Goal: Task Accomplishment & Management: Use online tool/utility

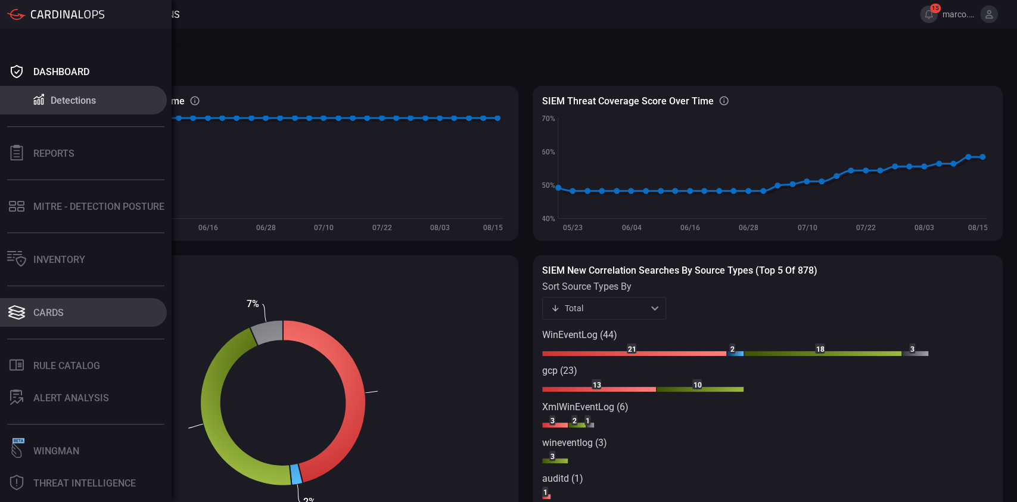
click at [45, 300] on div "Cards" at bounding box center [48, 312] width 30 height 11
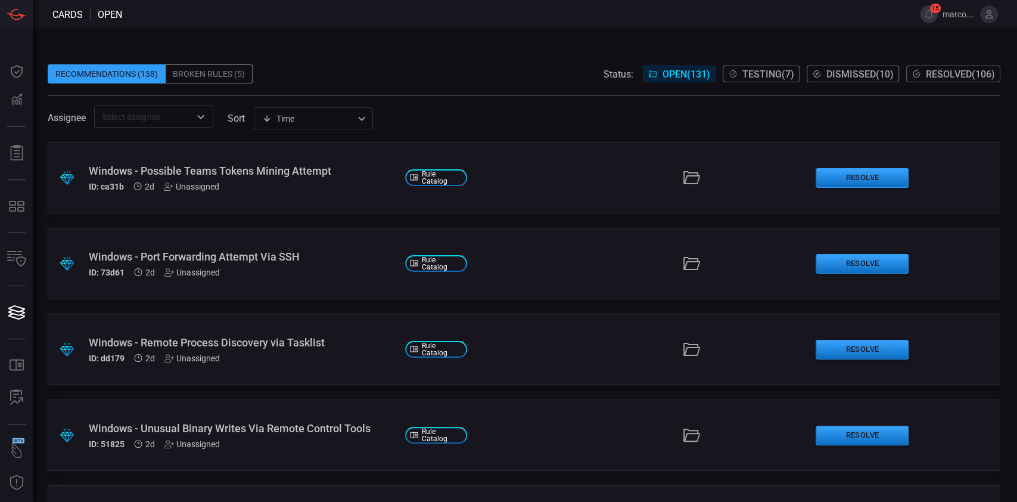
click at [388, 74] on span "Testing ( 7 )" at bounding box center [769, 74] width 52 height 11
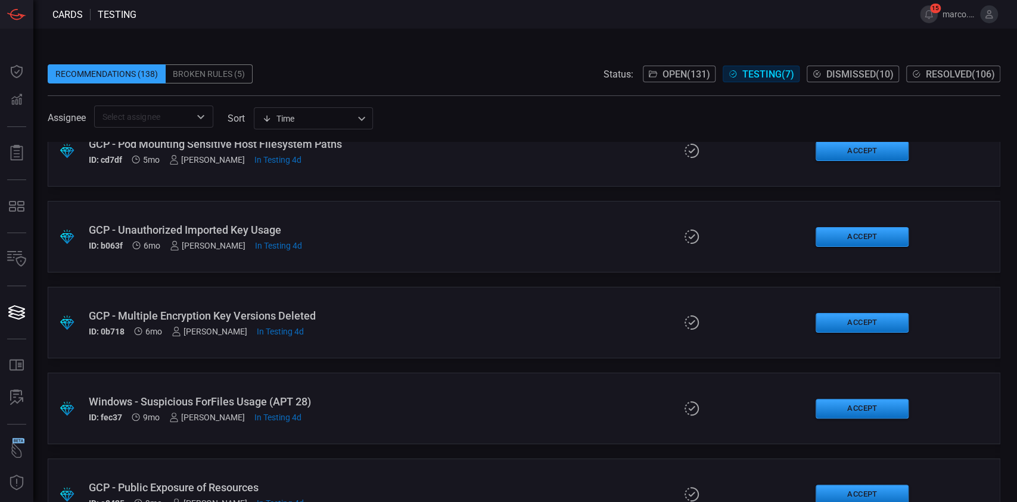
scroll to position [241, 0]
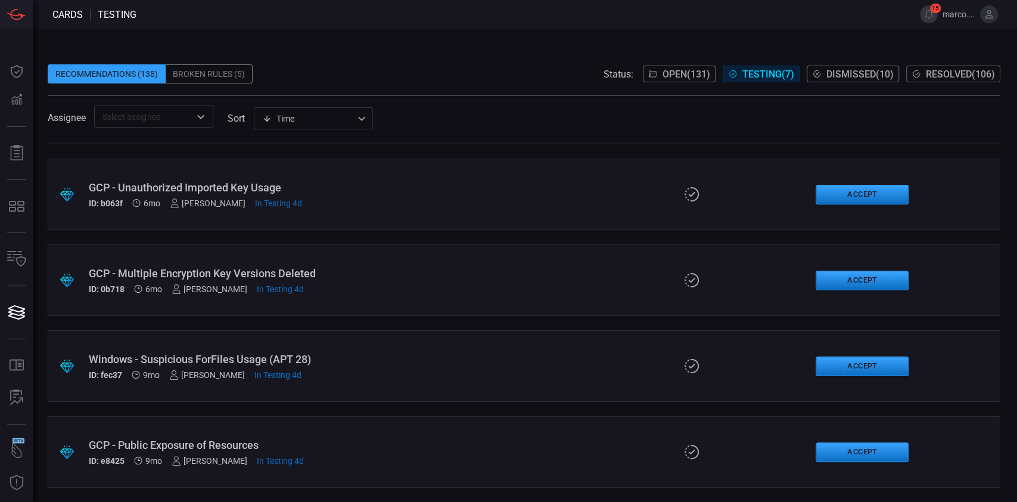
click at [186, 300] on div "GCP - Public Exposure of Resources" at bounding box center [242, 445] width 307 height 13
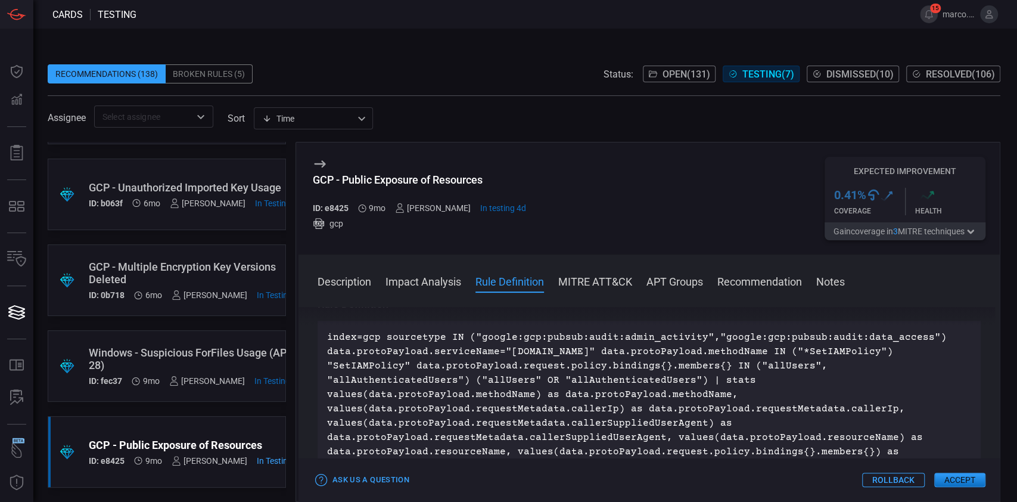
scroll to position [692, 0]
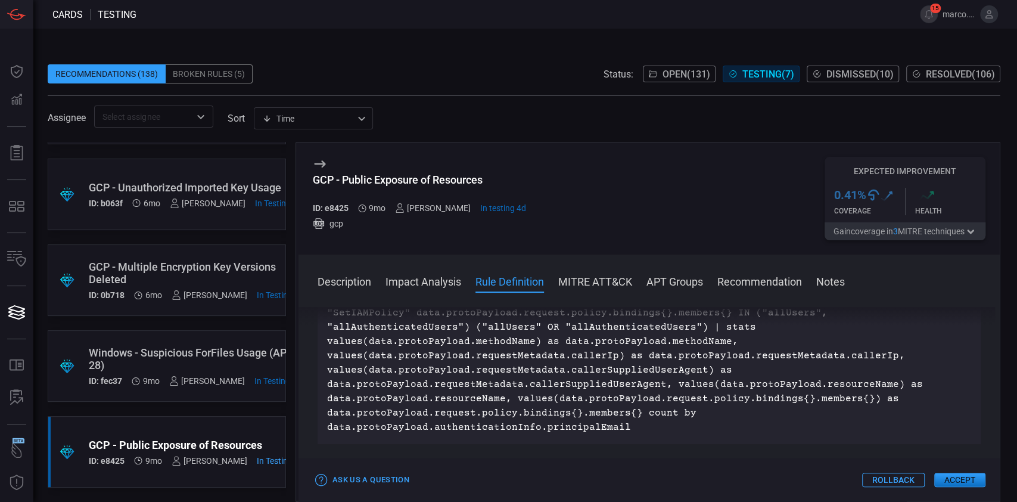
click at [388, 300] on button "Accept" at bounding box center [960, 480] width 51 height 14
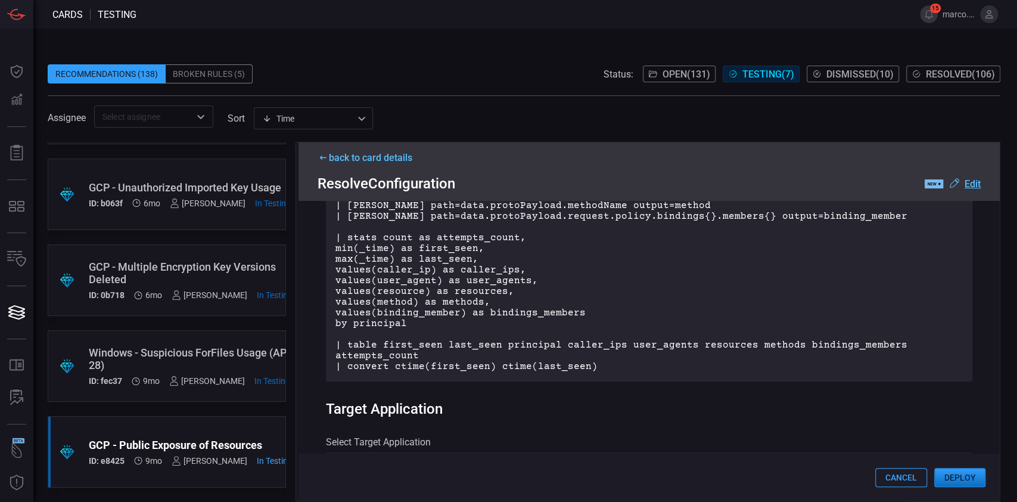
scroll to position [339, 0]
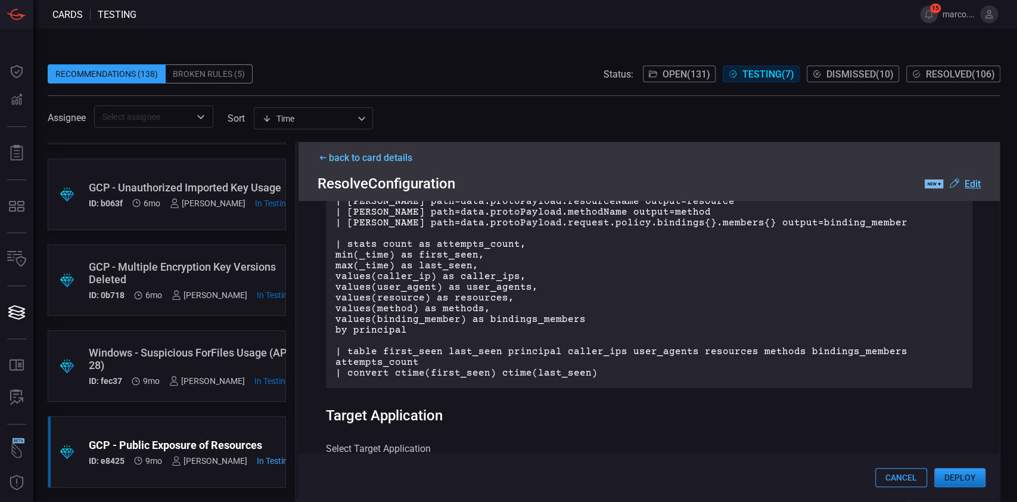
click at [388, 278] on p "index=gcp sourcetype IN ("google:gcp:pubsub:audit:admin_activity", "google:gcp:…" at bounding box center [650, 196] width 628 height 365
click at [388, 300] on p "index=gcp sourcetype IN ("google:gcp:pubsub:audit:admin_activity", "google:gcp:…" at bounding box center [650, 196] width 628 height 365
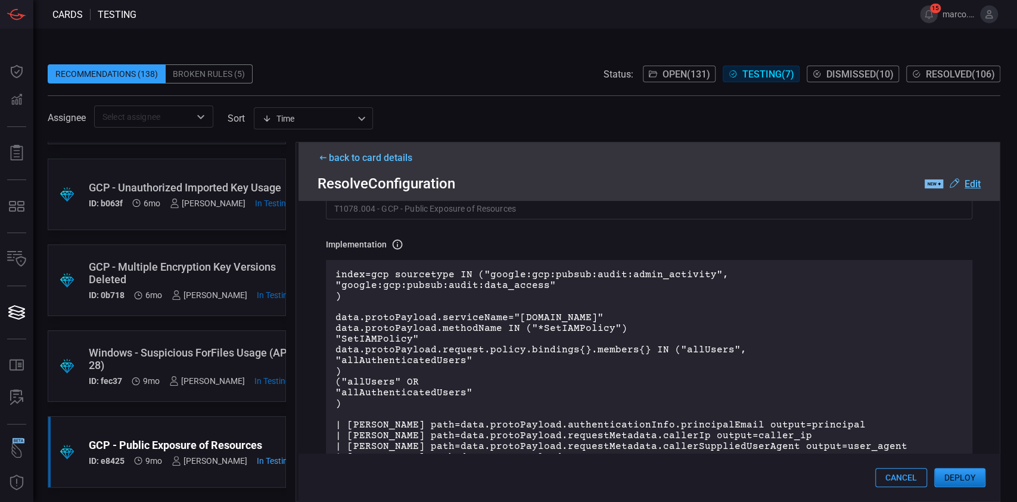
scroll to position [0, 0]
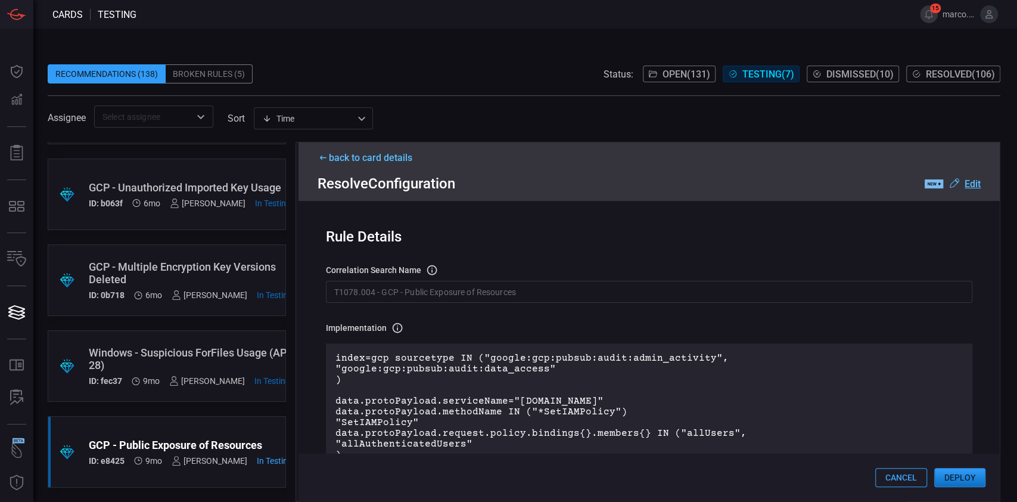
click at [388, 270] on div "correlation search Name Name of the correlation search that will be created in …" at bounding box center [649, 270] width 647 height 12
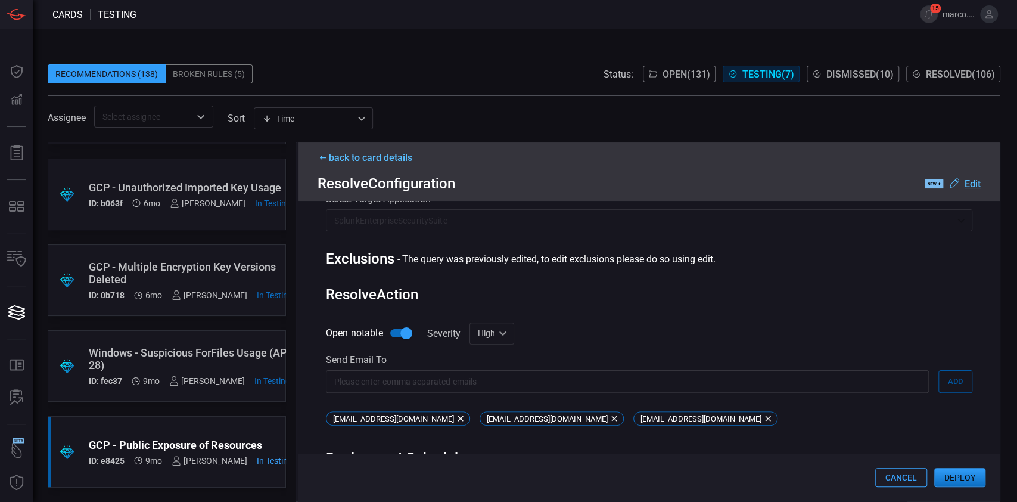
scroll to position [658, 0]
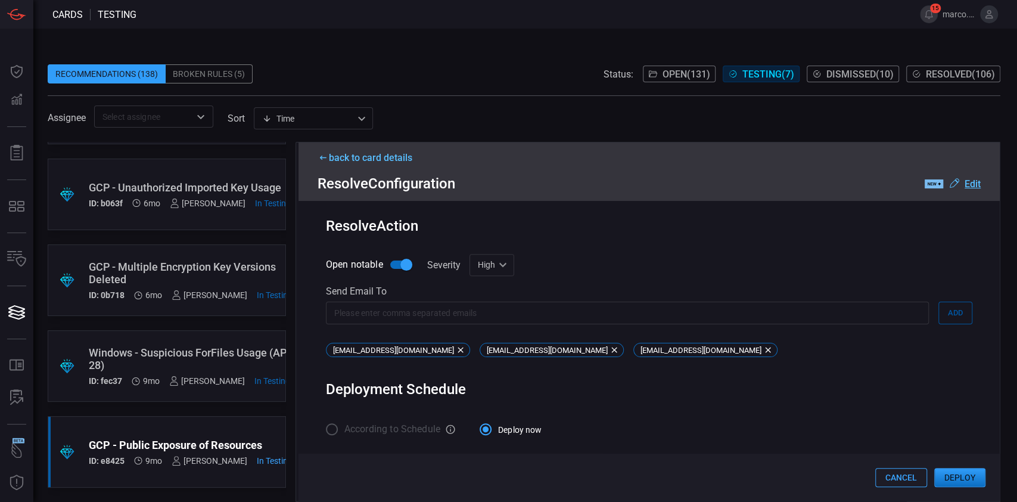
click at [388, 300] on button "Deploy" at bounding box center [960, 477] width 51 height 19
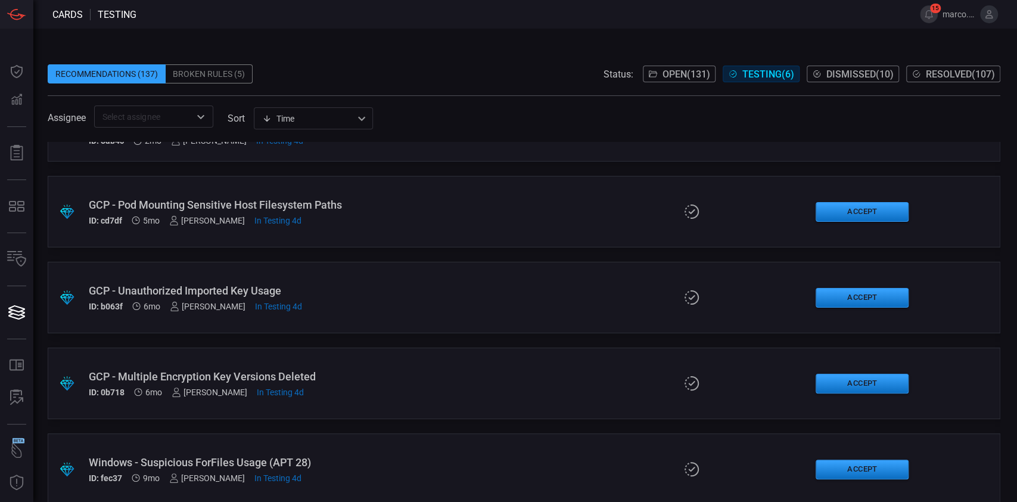
scroll to position [139, 0]
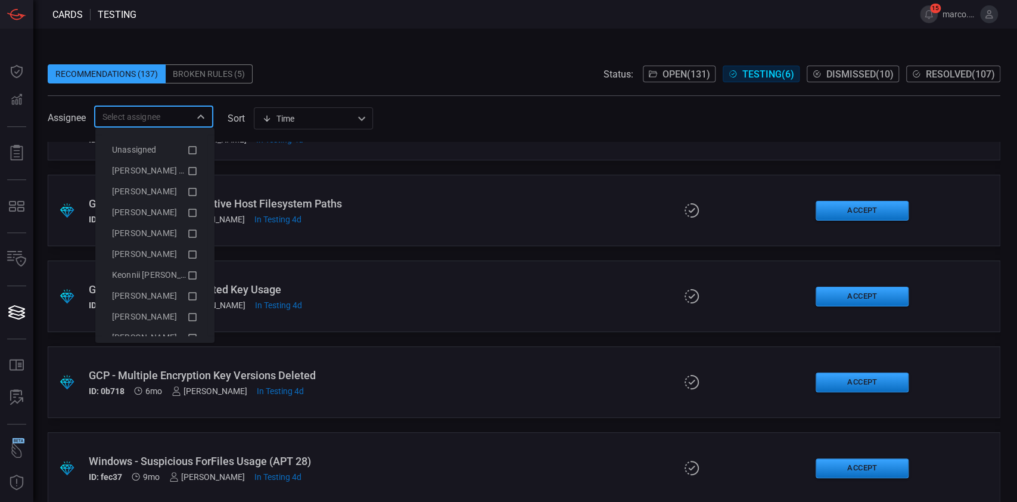
click at [153, 111] on input "text" at bounding box center [144, 116] width 92 height 15
click at [169, 163] on li "[PERSON_NAME] (Myself)" at bounding box center [155, 170] width 105 height 21
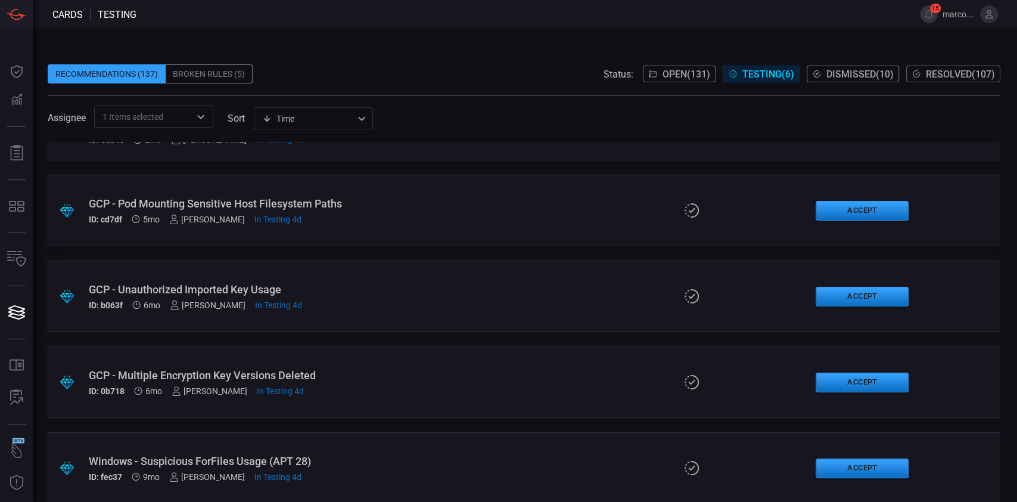
click at [388, 61] on span at bounding box center [524, 55] width 953 height 18
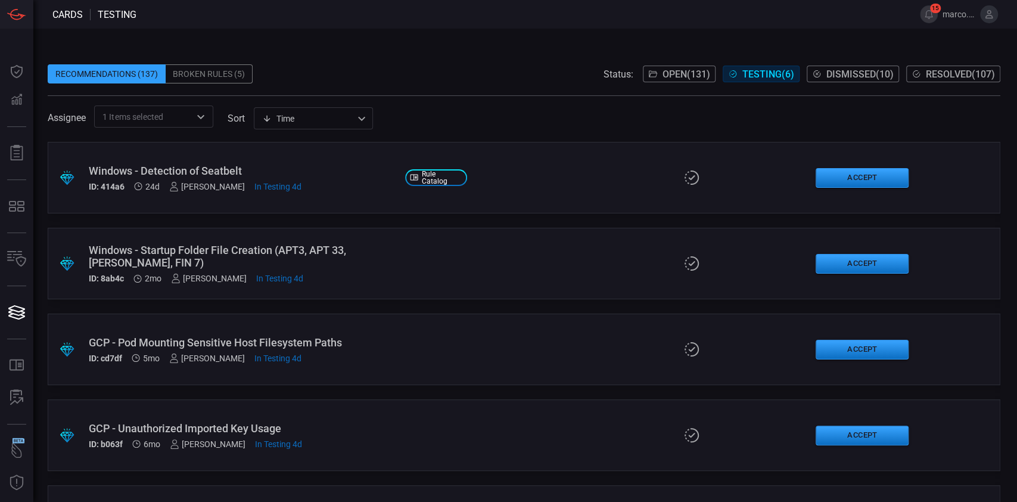
scroll to position [155, 0]
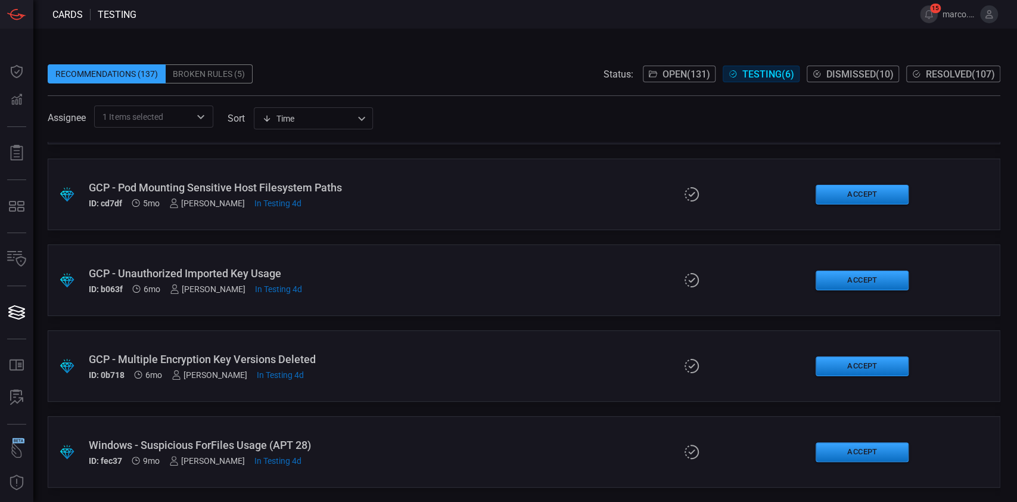
click at [203, 300] on div "GCP - Multiple Encryption Key Versions Deleted" at bounding box center [242, 359] width 307 height 13
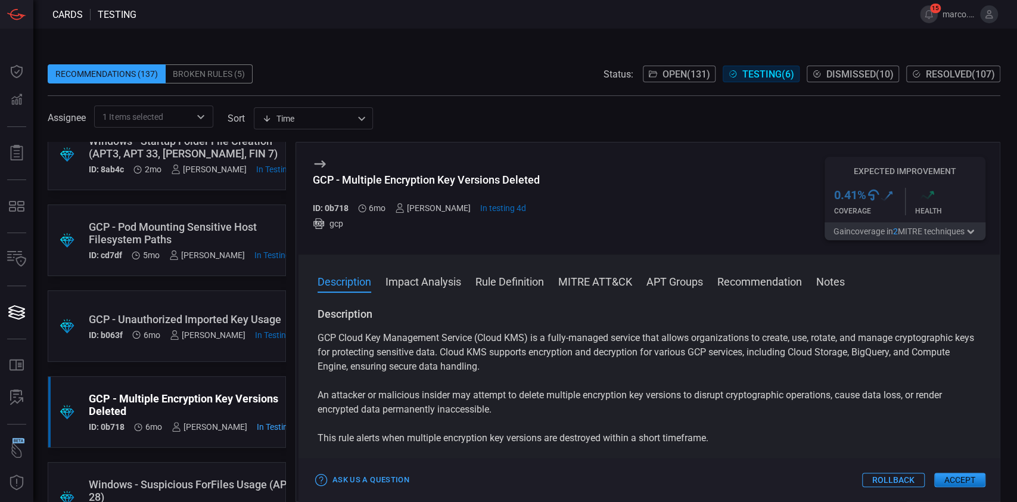
scroll to position [117, 0]
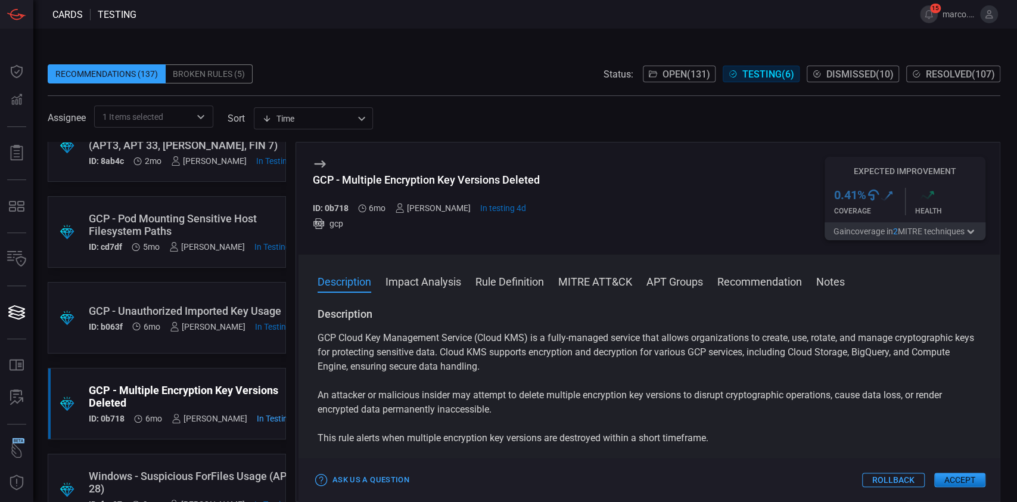
click at [388, 300] on button "Accept" at bounding box center [960, 480] width 51 height 14
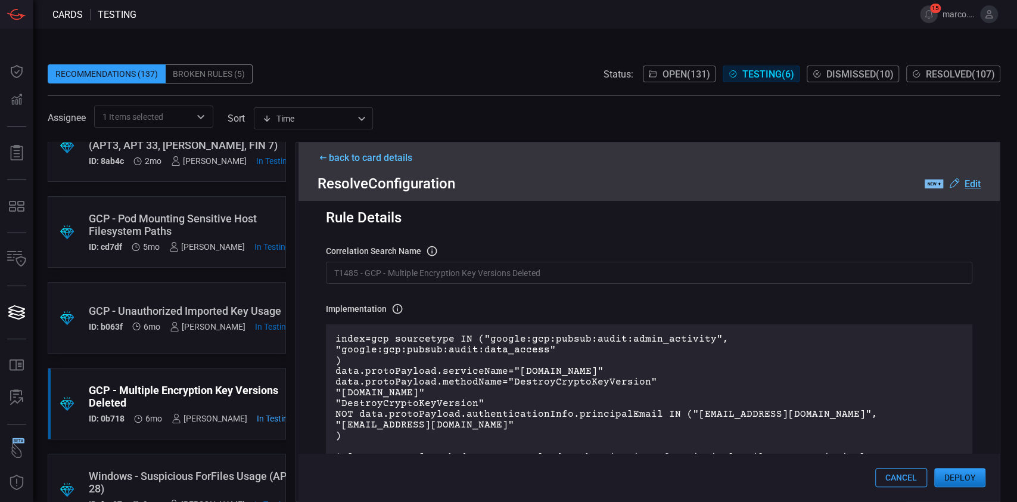
scroll to position [0, 0]
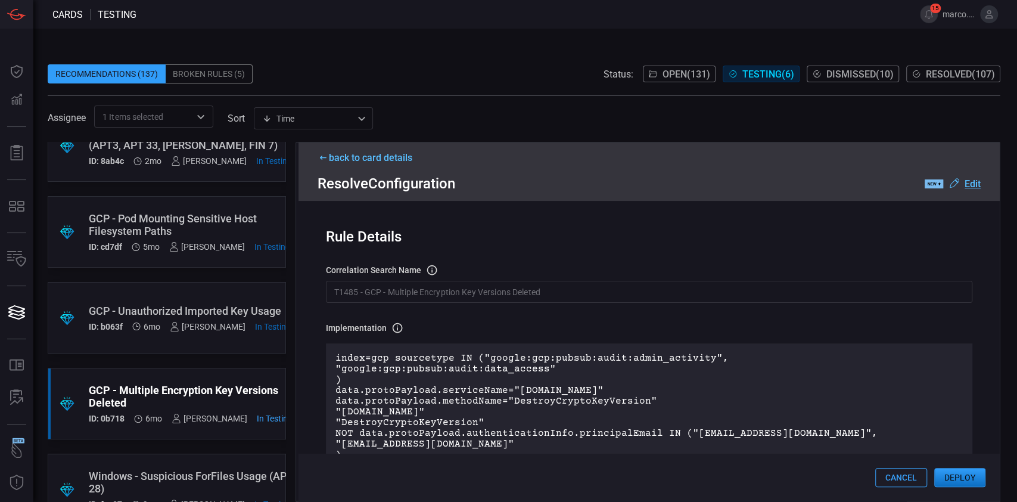
click at [388, 300] on button "Deploy" at bounding box center [960, 477] width 51 height 19
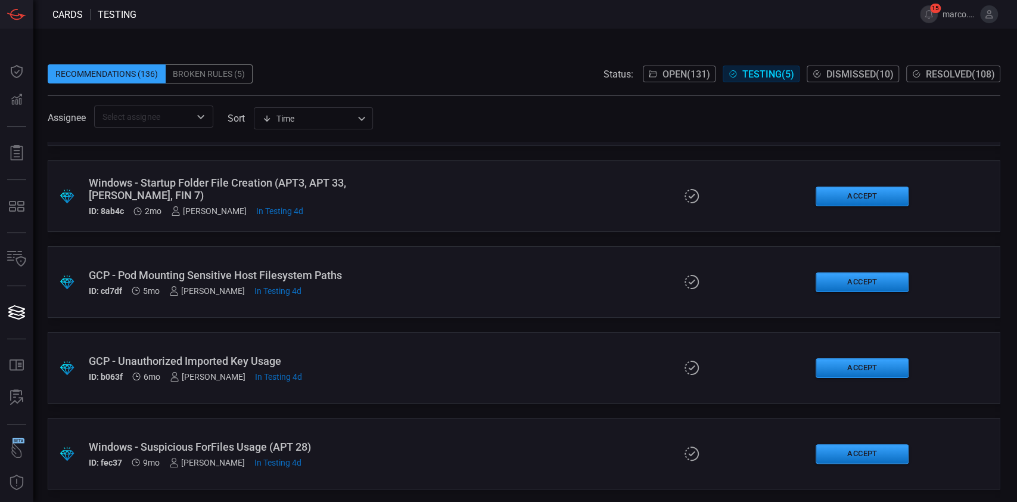
scroll to position [69, 0]
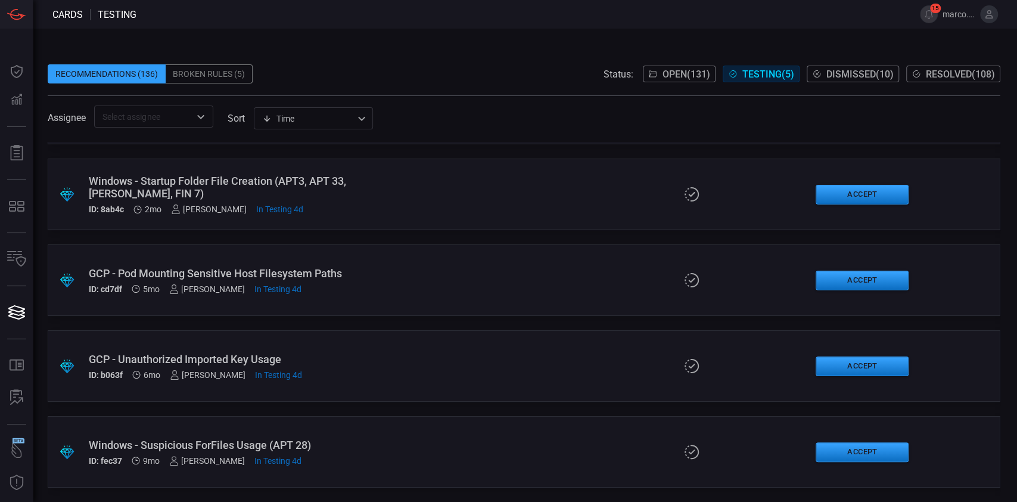
click at [388, 300] on div ".suggested_cards_icon{fill:url(#suggested_cards_icon);} GCP - Unauthorized Impo…" at bounding box center [524, 366] width 953 height 72
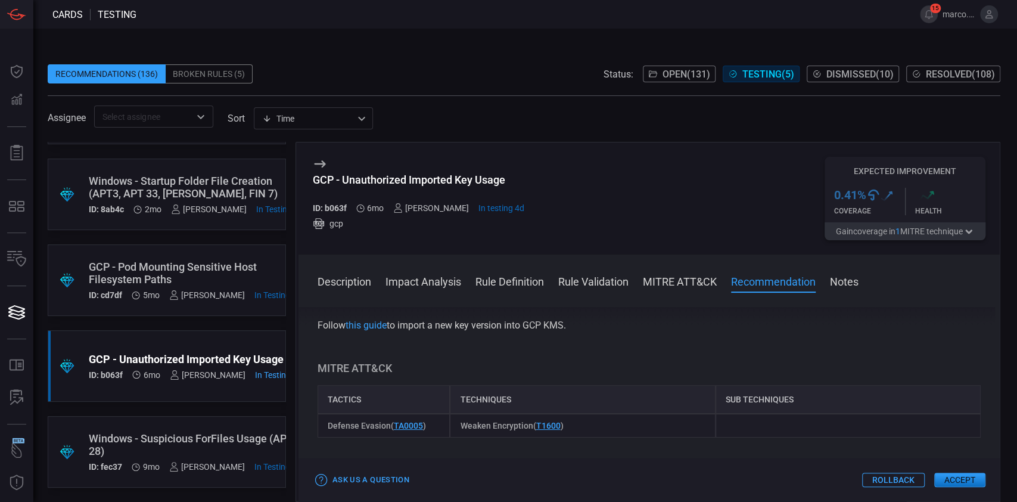
scroll to position [737, 0]
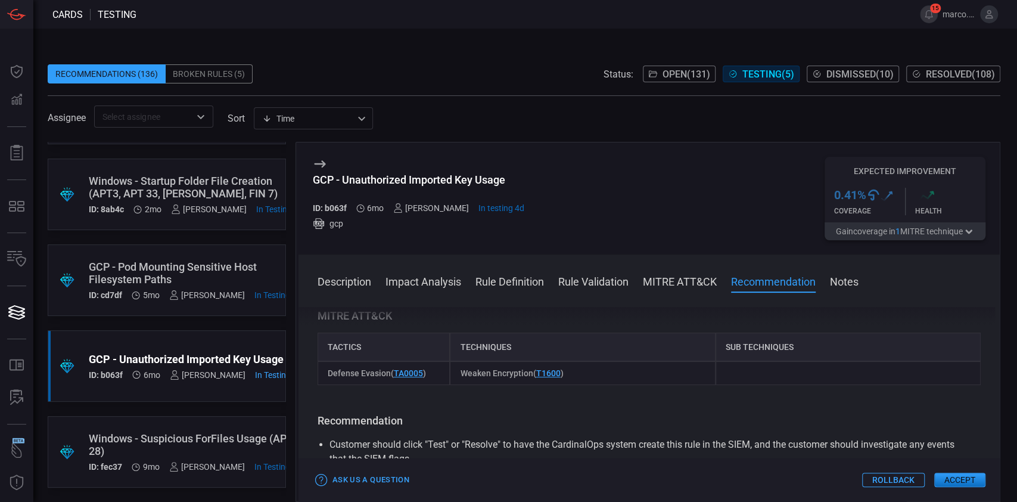
click at [388, 300] on button "Accept" at bounding box center [960, 480] width 51 height 14
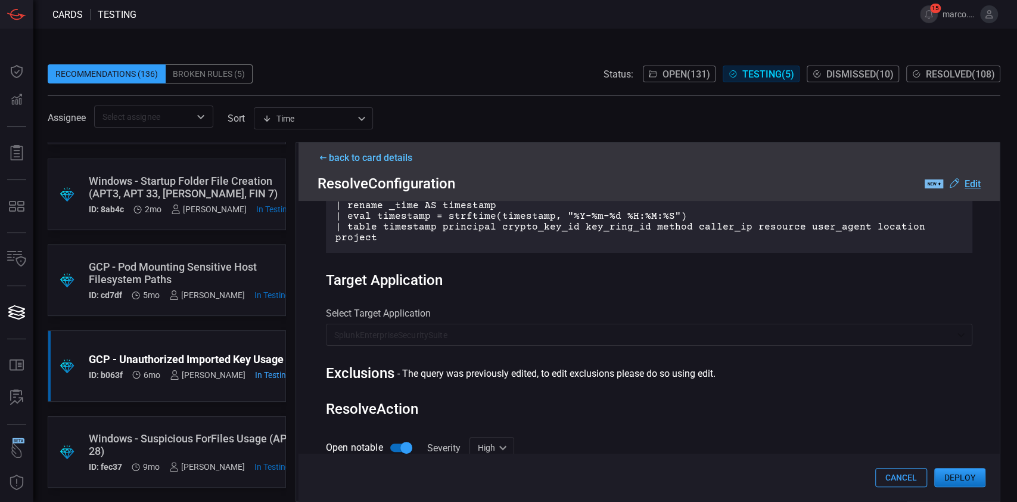
scroll to position [690, 0]
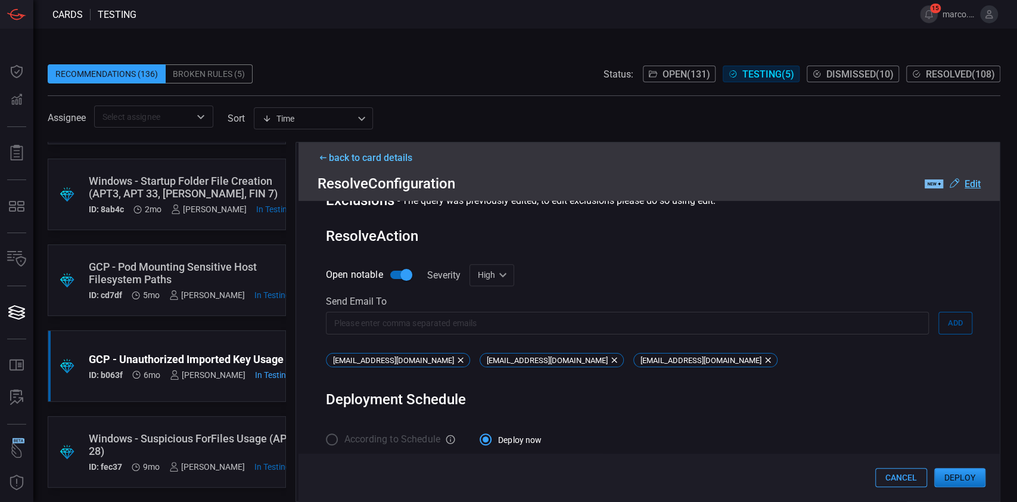
click at [388, 300] on button "Deploy" at bounding box center [960, 477] width 51 height 19
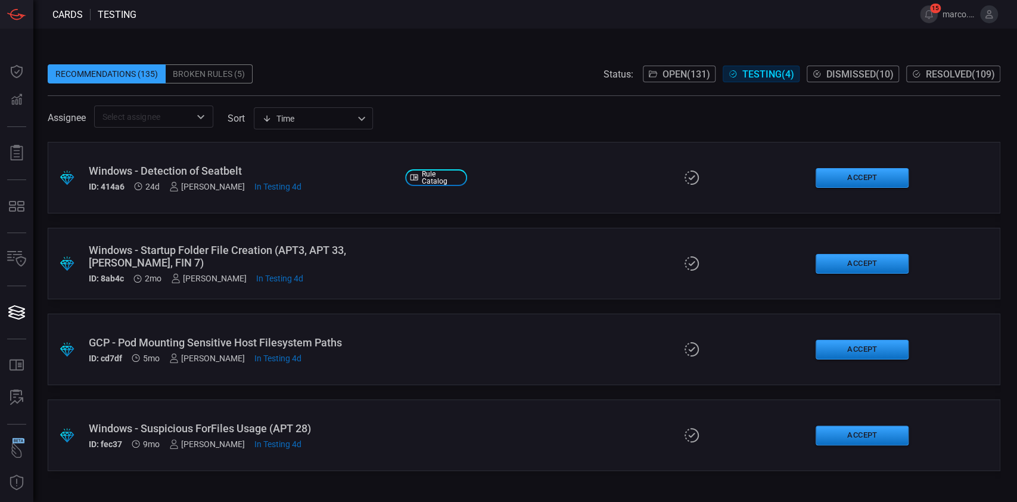
click at [388, 300] on div ".suggested_cards_icon{fill:url(#suggested_cards_icon);} GCP - Pod Mounting Sens…" at bounding box center [524, 350] width 953 height 72
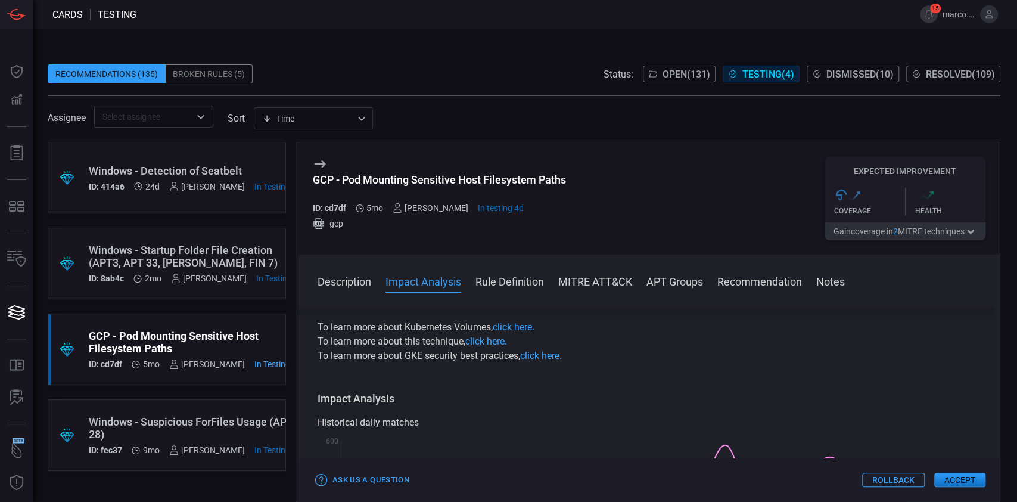
click at [388, 300] on div "Description Google Kubernetes Engine (GKE) is a managed service provided by Goo…" at bounding box center [650, 402] width 702 height 190
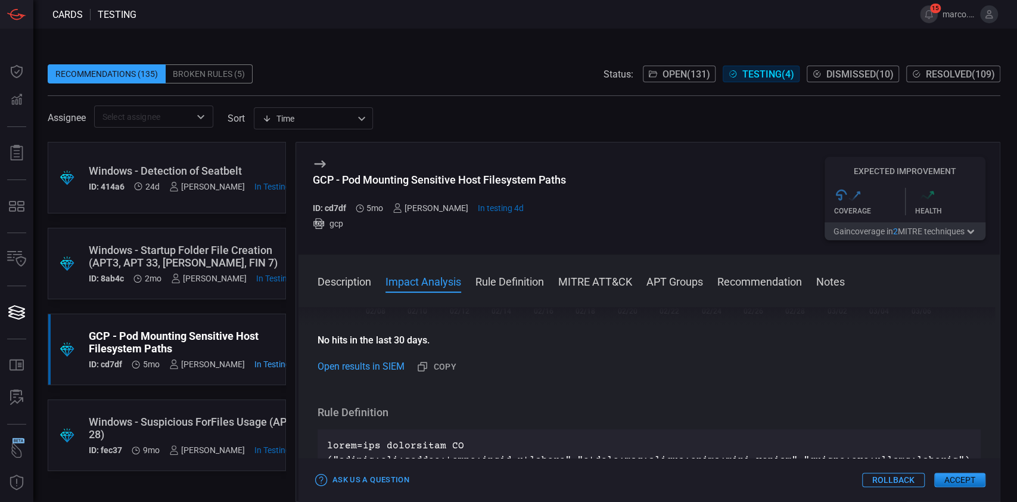
scroll to position [444, 0]
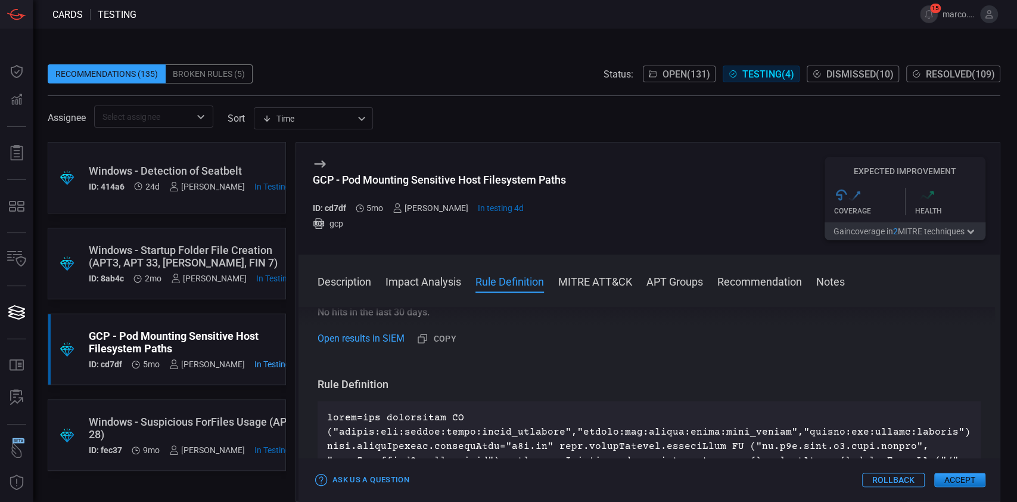
click at [388, 300] on button "Accept" at bounding box center [960, 480] width 51 height 14
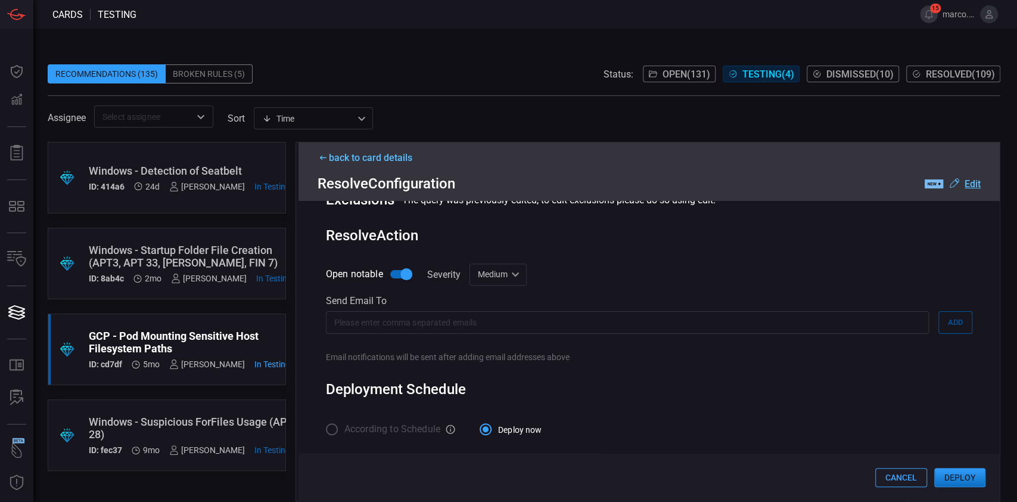
scroll to position [814, 0]
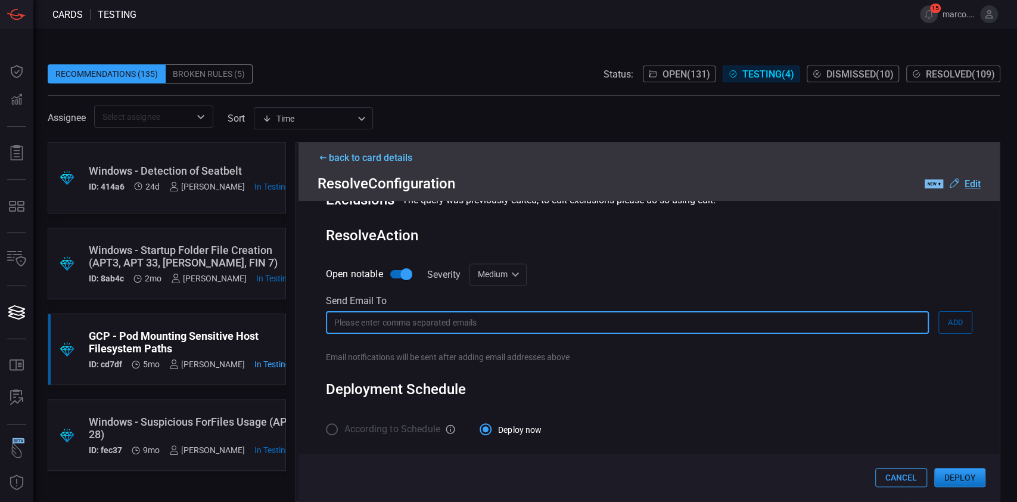
click at [388, 300] on input "text" at bounding box center [627, 322] width 603 height 22
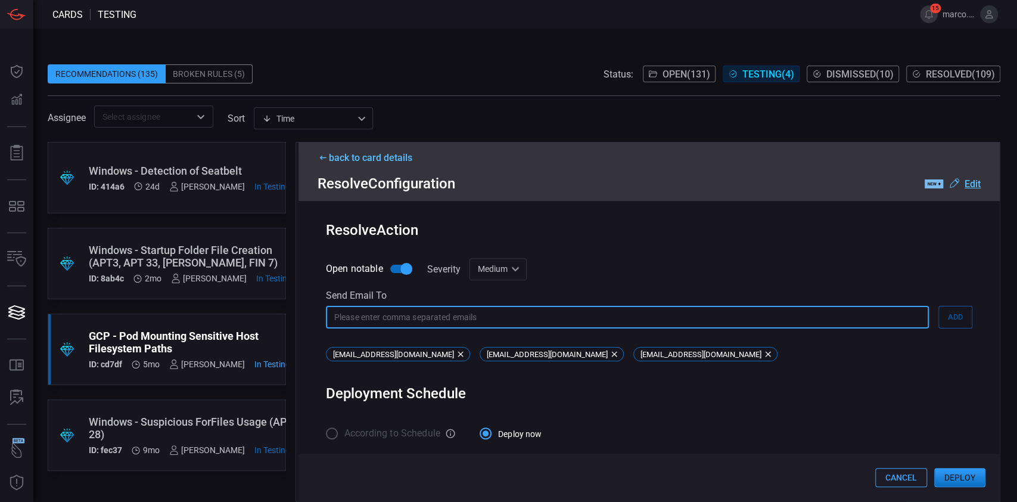
scroll to position [828, 0]
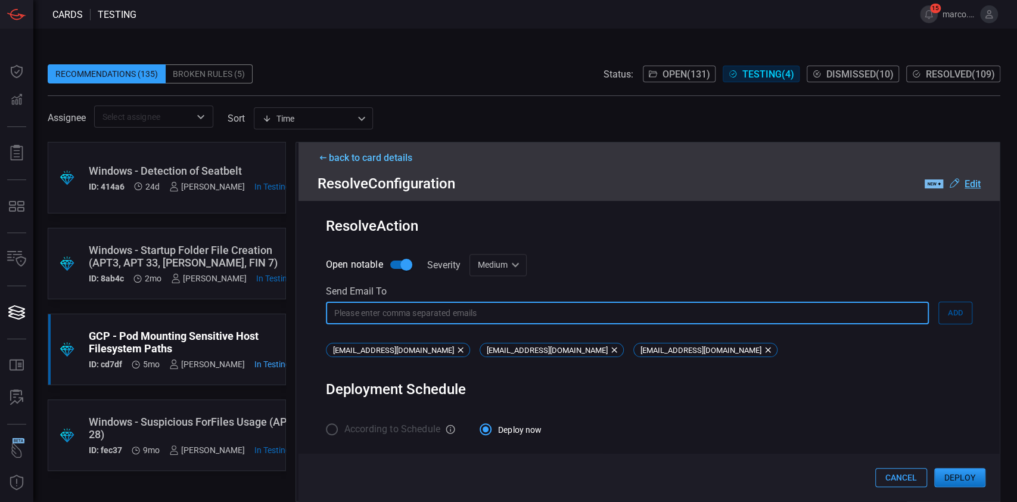
click at [388, 300] on button "Deploy" at bounding box center [960, 477] width 51 height 19
